Goal: Check status: Check status

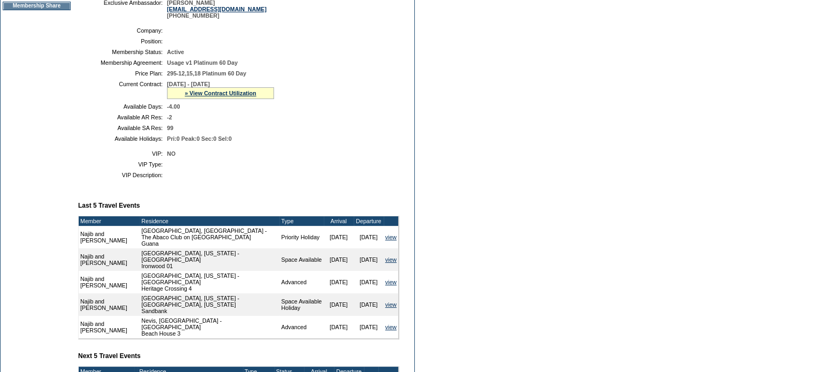
scroll to position [233, 0]
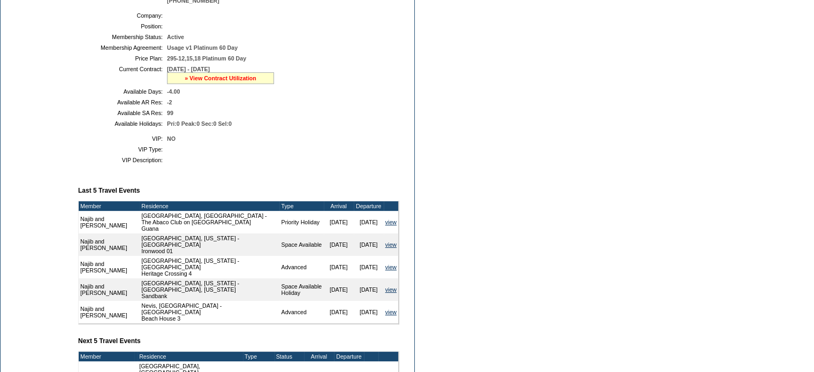
click at [216, 81] on link "» View Contract Utilization" at bounding box center [221, 78] width 72 height 6
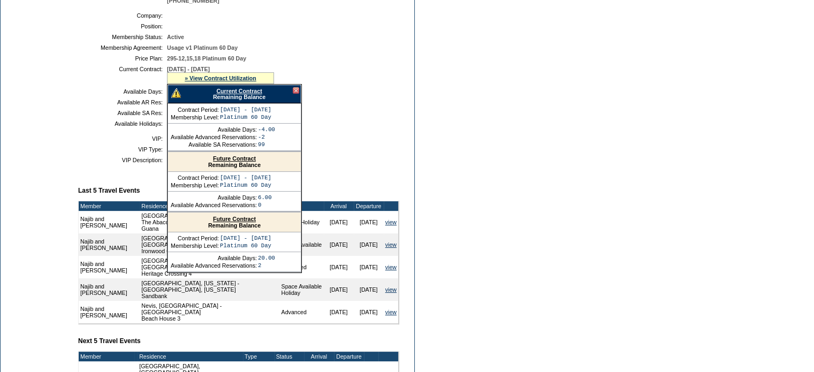
click at [219, 101] on div "Current Contract Remaining Balance" at bounding box center [234, 94] width 134 height 19
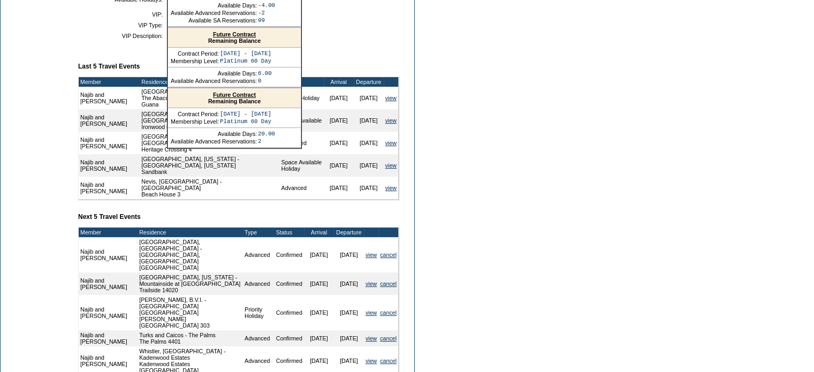
scroll to position [263, 0]
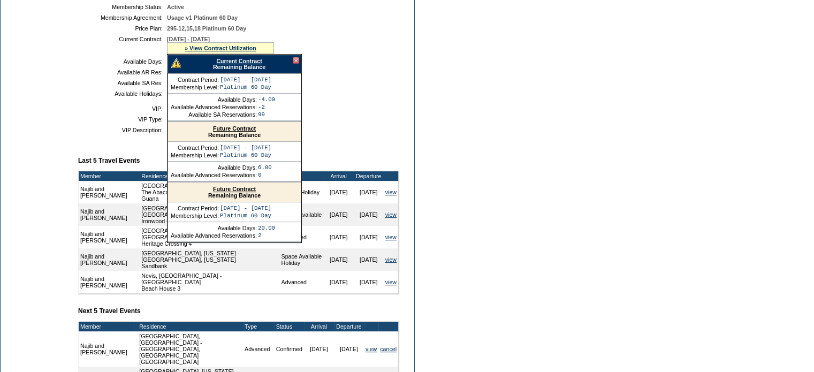
click at [226, 64] on link "Current Contract" at bounding box center [238, 61] width 45 height 6
click at [66, 89] on td "Dashboard Personal Info Business Info Address Info Web Access Notes Current Res…" at bounding box center [37, 174] width 72 height 669
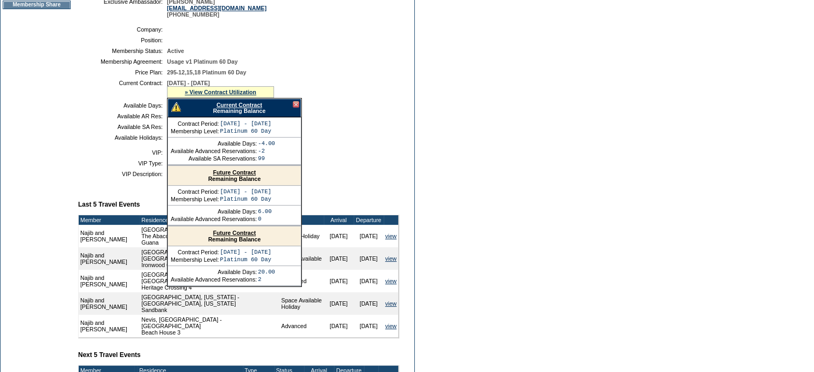
scroll to position [152, 0]
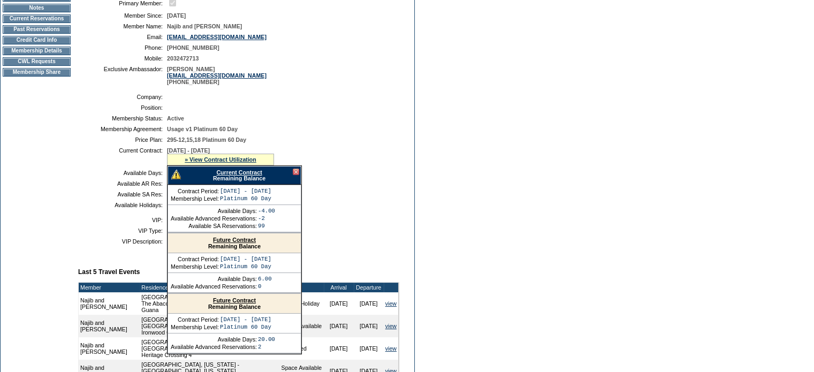
click at [229, 175] on link "Current Contract" at bounding box center [238, 172] width 45 height 6
click at [49, 198] on td "Dashboard Personal Info Business Info Address Info Web Access Notes Current Res…" at bounding box center [37, 285] width 72 height 669
click at [229, 175] on link "Current Contract" at bounding box center [238, 172] width 45 height 6
click at [28, 104] on td "Dashboard Personal Info Business Info Address Info Web Access Notes Current Res…" at bounding box center [37, 285] width 72 height 669
click at [35, 55] on td "Membership Details" at bounding box center [37, 51] width 68 height 9
